Goal: Book appointment/travel/reservation

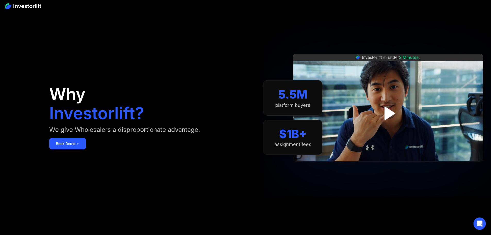
click at [273, 179] on section "5.5M platform buyers $1B+ assignment fees" at bounding box center [292, 117] width 59 height 204
click at [33, 6] on img at bounding box center [23, 6] width 36 height 6
click at [479, 223] on icon "Open Intercom Messenger" at bounding box center [480, 223] width 6 height 7
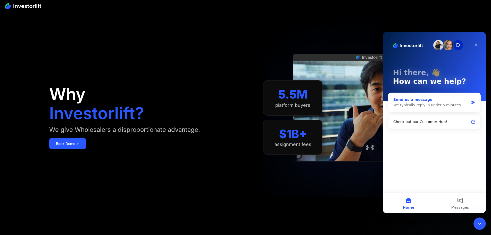
click at [439, 104] on div "We typically reply in under 5 minutes" at bounding box center [432, 104] width 76 height 5
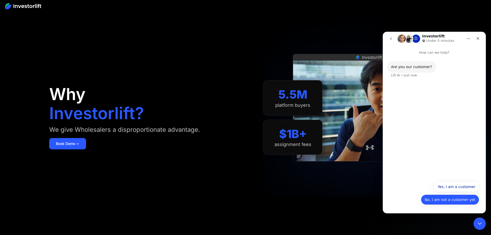
click at [446, 202] on button "No, I am not a customer yet" at bounding box center [450, 199] width 58 height 10
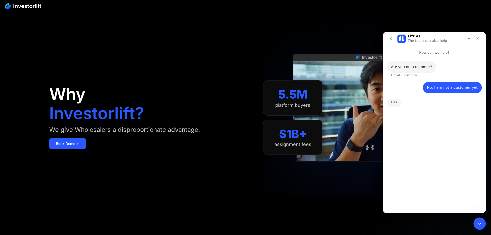
click at [452, 159] on div "Are you our customer? Lift AI • Just now No, I am not a customer yet • Just now…" at bounding box center [434, 132] width 103 height 154
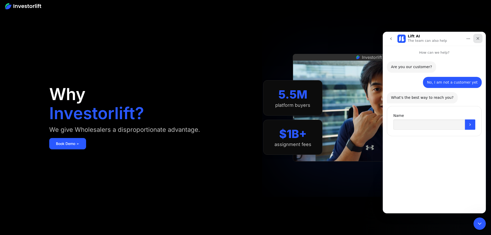
click at [477, 38] on icon "Close" at bounding box center [478, 38] width 3 height 3
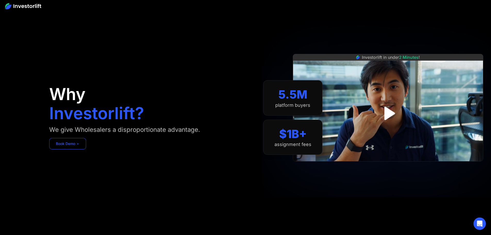
click at [86, 149] on link "Book Demo ➢" at bounding box center [67, 143] width 37 height 11
